Goal: Task Accomplishment & Management: Manage account settings

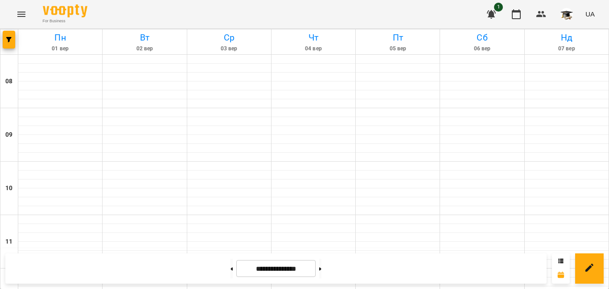
scroll to position [401, 0]
click at [231, 268] on button at bounding box center [232, 269] width 2 height 20
click at [231, 268] on icon at bounding box center [232, 270] width 2 height 4
type input "**********"
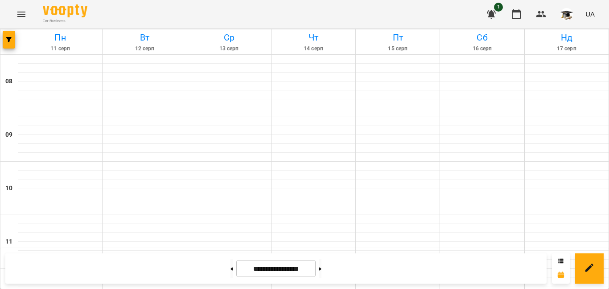
scroll to position [555, 0]
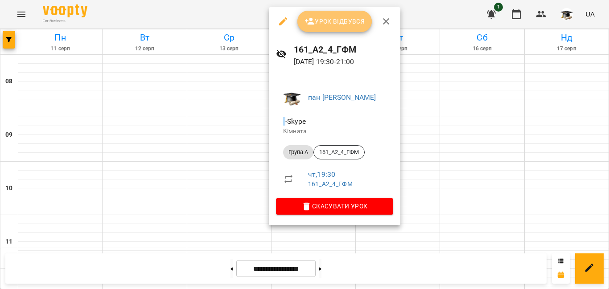
click at [341, 19] on span "Урок відбувся" at bounding box center [335, 21] width 61 height 11
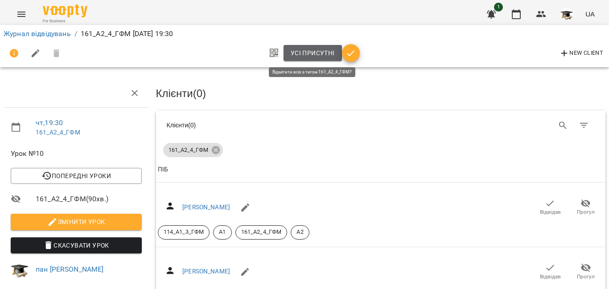
click at [310, 56] on span "Усі присутні" at bounding box center [313, 53] width 44 height 11
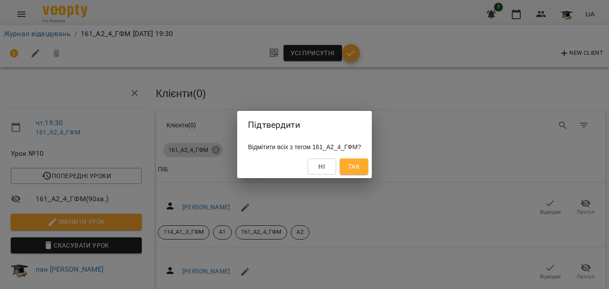
click at [360, 165] on span "Так" at bounding box center [354, 166] width 12 height 11
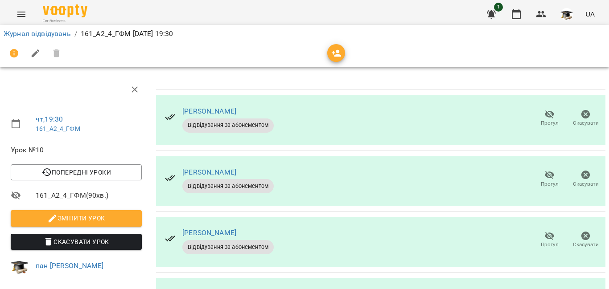
scroll to position [111, 0]
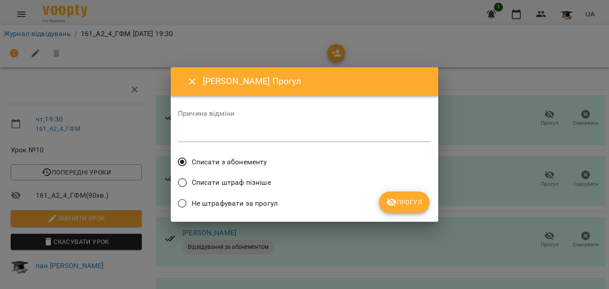
click at [227, 182] on span "Списати штраф пізніше" at bounding box center [231, 182] width 79 height 11
click at [400, 199] on span "Прогул" at bounding box center [404, 202] width 36 height 11
